Goal: Task Accomplishment & Management: Use online tool/utility

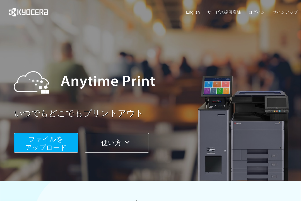
click at [46, 139] on span "ファイルを ​​アップロード" at bounding box center [46, 143] width 42 height 16
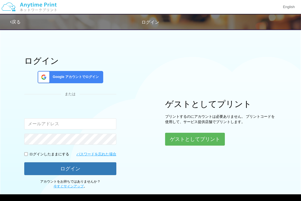
type input "[EMAIL_ADDRESS][DOMAIN_NAME]"
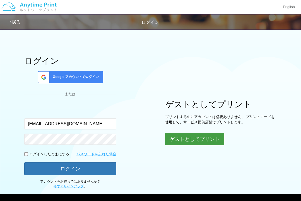
click at [190, 139] on button "ゲストとしてプリント" at bounding box center [194, 139] width 59 height 12
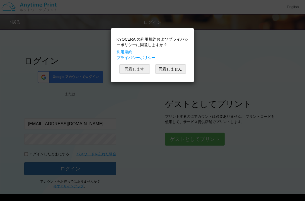
click at [134, 67] on button "同意します" at bounding box center [134, 68] width 31 height 9
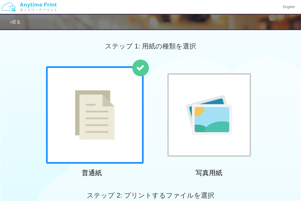
click at [192, 92] on div at bounding box center [209, 115] width 84 height 84
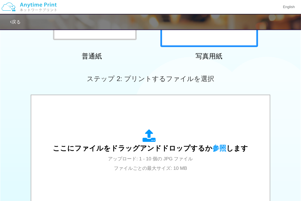
scroll to position [167, 0]
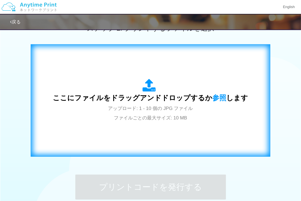
click at [191, 96] on span "ここにファイルをドラッグアンドドロップするか 参照 します" at bounding box center [150, 98] width 195 height 8
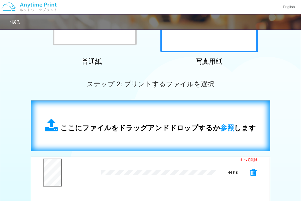
scroll to position [111, 0]
click at [153, 113] on div "ここにファイルをドラッグアンドドロップするか 参照 します" at bounding box center [150, 126] width 227 height 40
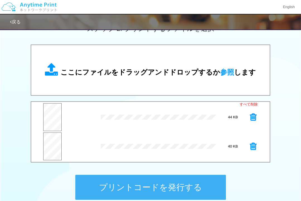
scroll to position [139, 0]
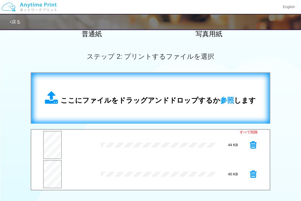
click at [147, 104] on span "ここにファイルをドラッグアンドドロップするか 参照 します" at bounding box center [158, 100] width 195 height 8
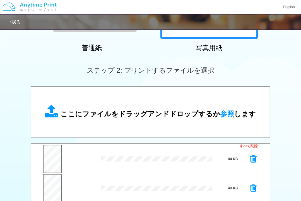
scroll to position [111, 0]
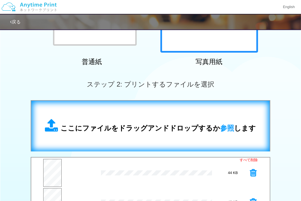
click at [156, 125] on span "ここにファイルをドラッグアンドドロップするか 参照 します" at bounding box center [158, 128] width 195 height 8
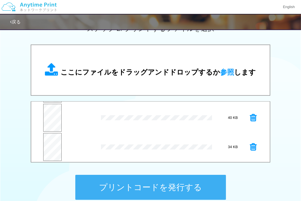
scroll to position [56, 0]
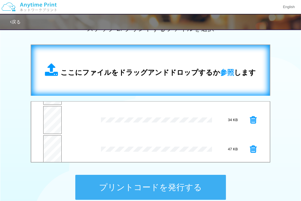
click at [162, 81] on div "ここにファイルをドラッグアンドドロップするか 参照 します" at bounding box center [150, 71] width 227 height 40
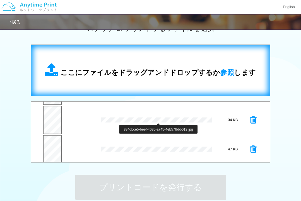
scroll to position [84, 0]
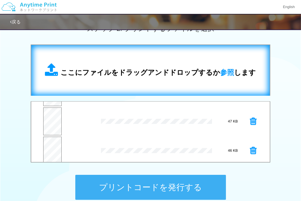
click at [154, 71] on span "ここにファイルをドラッグアンドドロップするか 参照 します" at bounding box center [158, 73] width 195 height 8
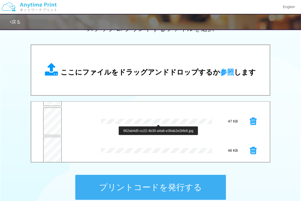
scroll to position [117, 0]
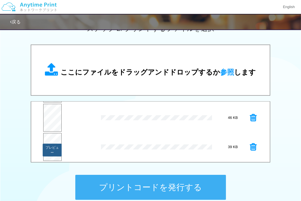
click at [54, 145] on button "プレビュー" at bounding box center [52, 150] width 19 height 13
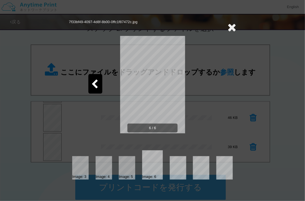
click at [96, 84] on icon at bounding box center [94, 85] width 7 height 10
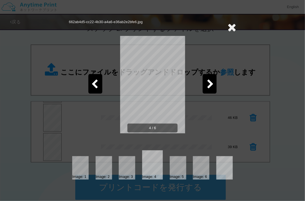
click at [96, 84] on icon at bounding box center [94, 85] width 7 height 10
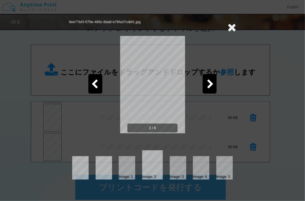
click at [96, 84] on icon at bounding box center [94, 85] width 7 height 10
click at [230, 27] on icon at bounding box center [231, 27] width 9 height 11
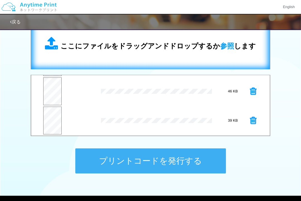
scroll to position [195, 0]
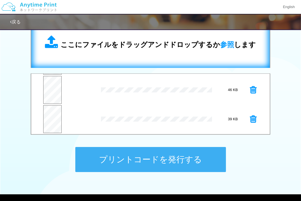
click at [116, 45] on span "ここにファイルをドラッグアンドドロップするか 参照 します" at bounding box center [158, 45] width 195 height 8
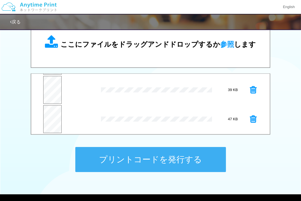
scroll to position [146, 0]
click at [48, 89] on button "プレビュー" at bounding box center [52, 92] width 19 height 13
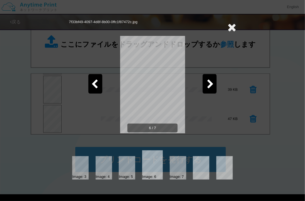
click at [208, 80] on icon at bounding box center [210, 85] width 7 height 10
click at [233, 25] on icon at bounding box center [231, 27] width 9 height 11
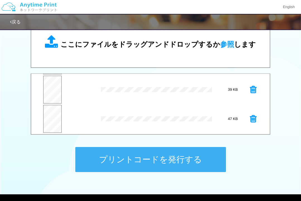
click at [149, 159] on button "プリントコードを発行する" at bounding box center [150, 159] width 151 height 25
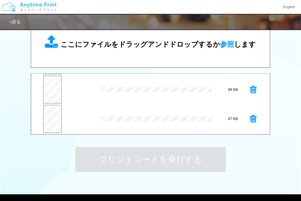
scroll to position [0, 0]
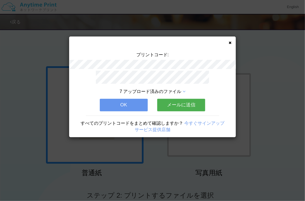
click at [124, 104] on button "OK" at bounding box center [124, 105] width 48 height 12
